Goal: Use online tool/utility: Utilize a website feature to perform a specific function

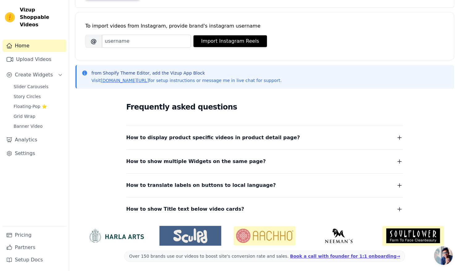
scroll to position [70, 0]
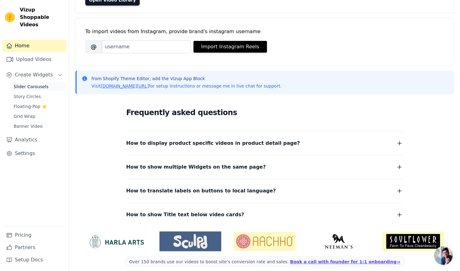
click at [36, 83] on span "Slider Carousels" at bounding box center [31, 86] width 35 height 6
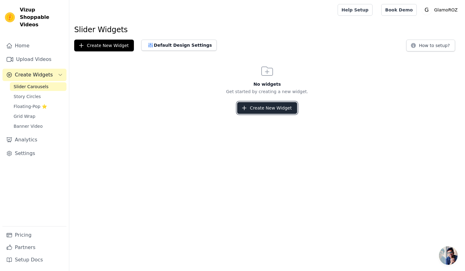
click at [257, 107] on button "Create New Widget" at bounding box center [267, 108] width 60 height 12
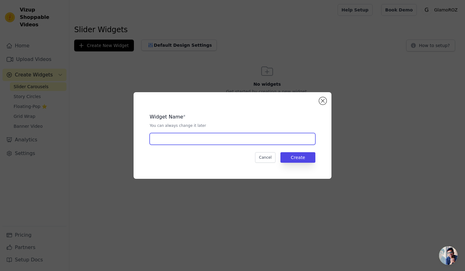
click at [254, 133] on input "text" at bounding box center [233, 139] width 166 height 12
type input "Pants"
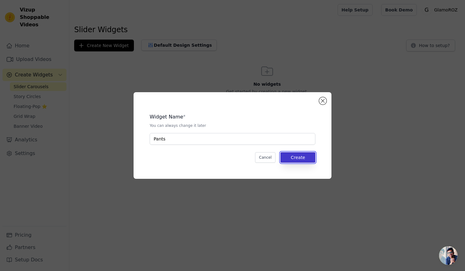
click at [303, 158] on button "Create" at bounding box center [297, 157] width 35 height 11
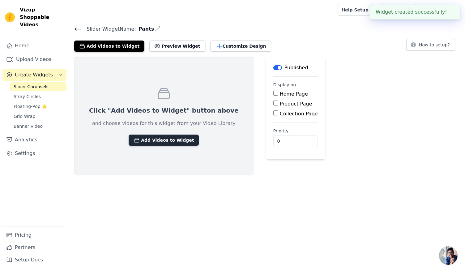
click at [167, 139] on button "Add Videos to Widget" at bounding box center [164, 139] width 70 height 11
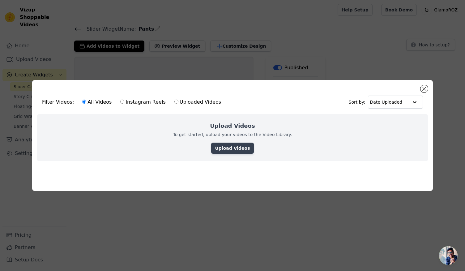
click at [229, 144] on link "Upload Videos" at bounding box center [232, 147] width 42 height 11
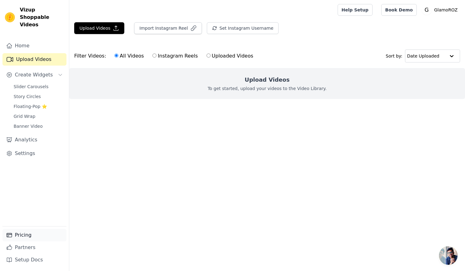
click at [23, 234] on link "Pricing" at bounding box center [34, 235] width 64 height 12
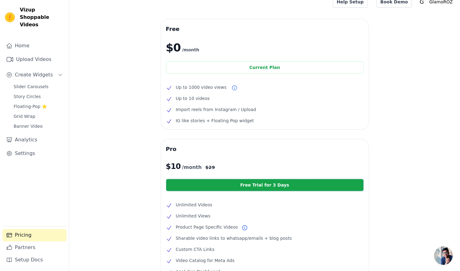
scroll to position [7, 0]
